Goal: Navigation & Orientation: Find specific page/section

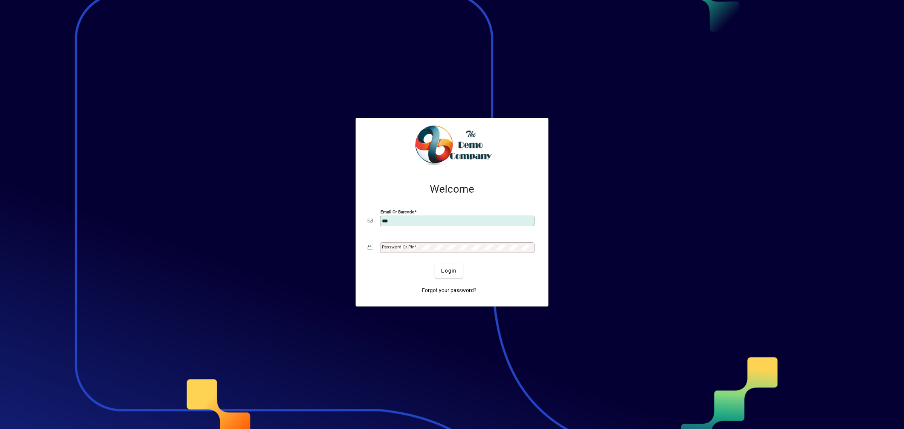
type input "**********"
click at [435, 264] on button "Login" at bounding box center [448, 271] width 27 height 14
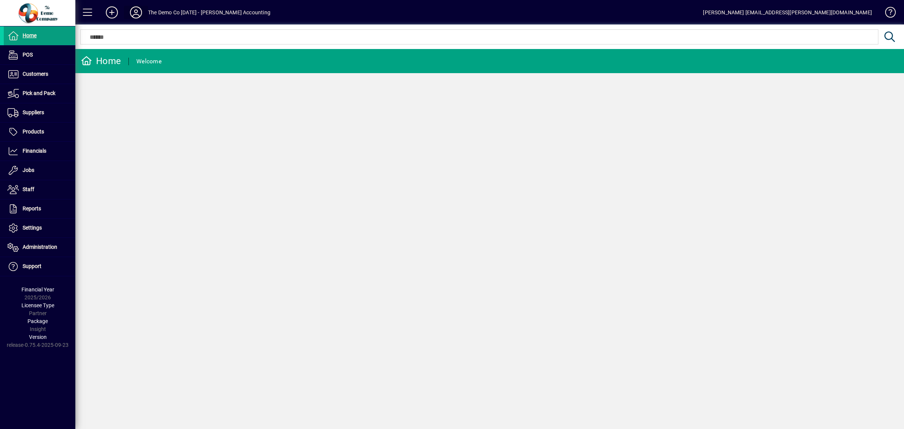
click at [138, 9] on icon at bounding box center [135, 12] width 15 height 12
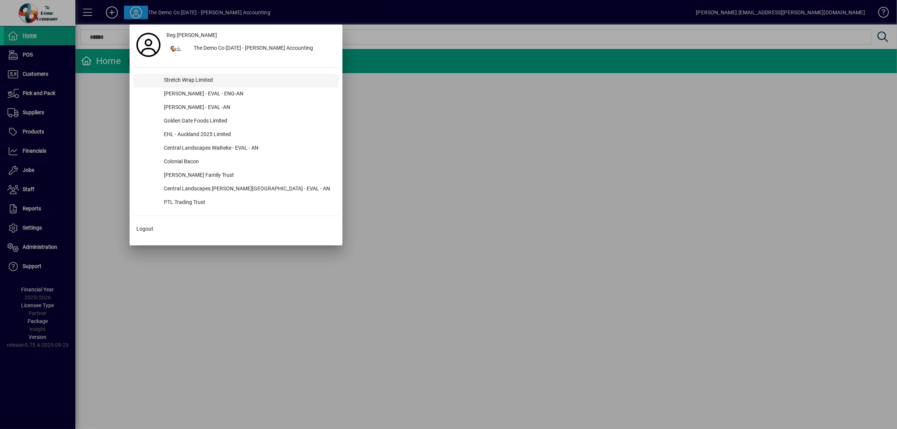
click at [178, 77] on div "Stretch Wrap Limited" at bounding box center [248, 81] width 181 height 14
